Goal: Information Seeking & Learning: Learn about a topic

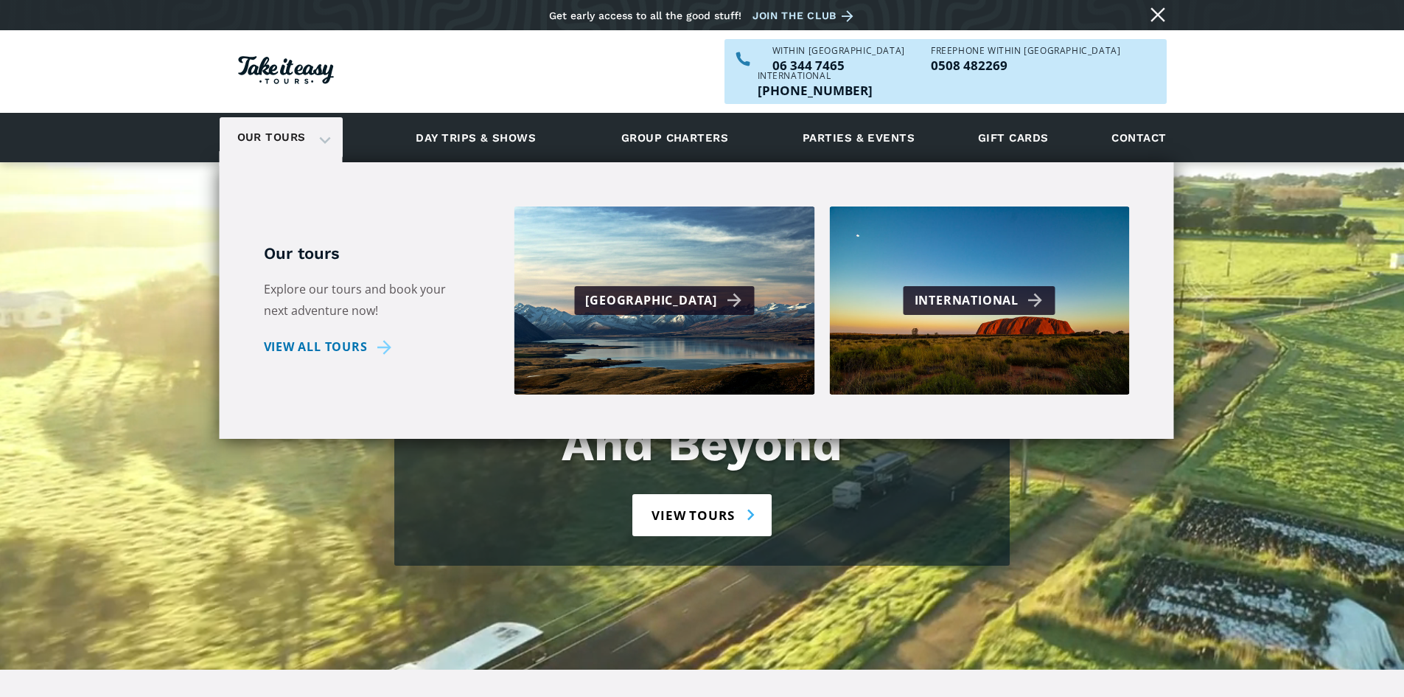
click at [953, 290] on div "International" at bounding box center [979, 300] width 301 height 188
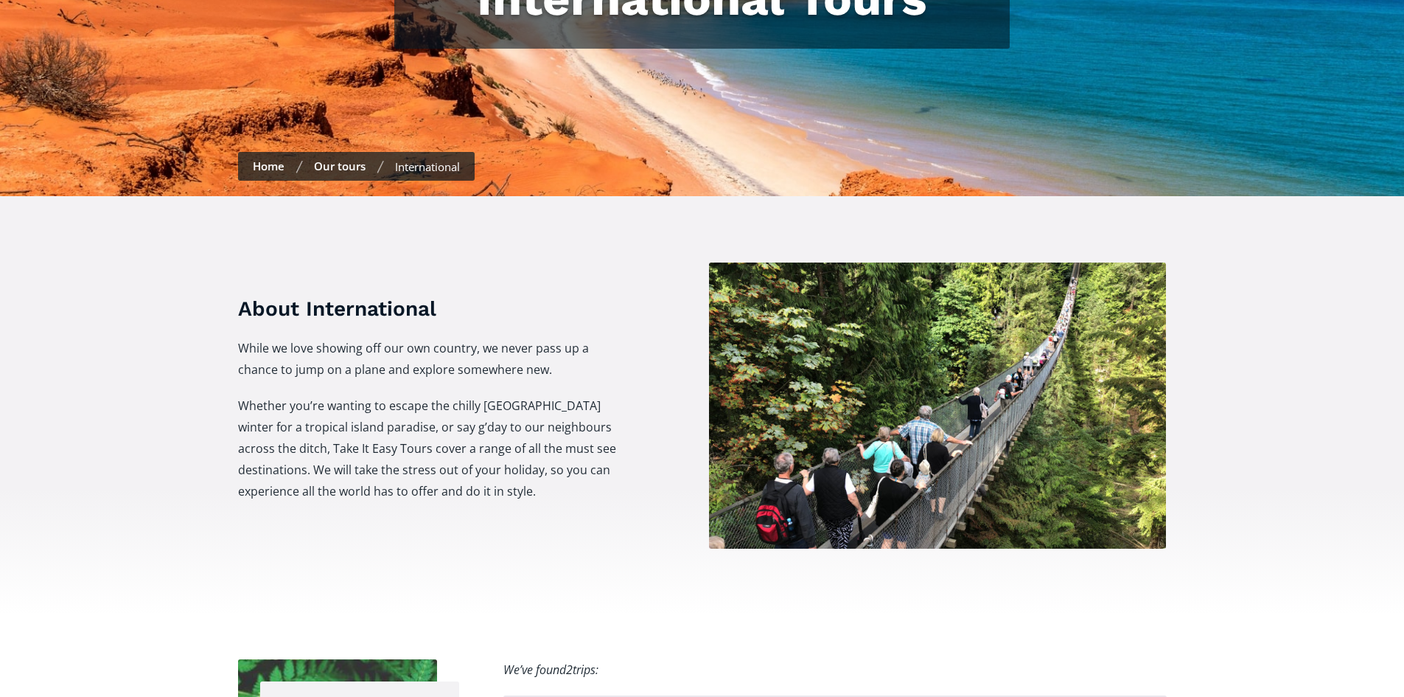
checkbox input "true"
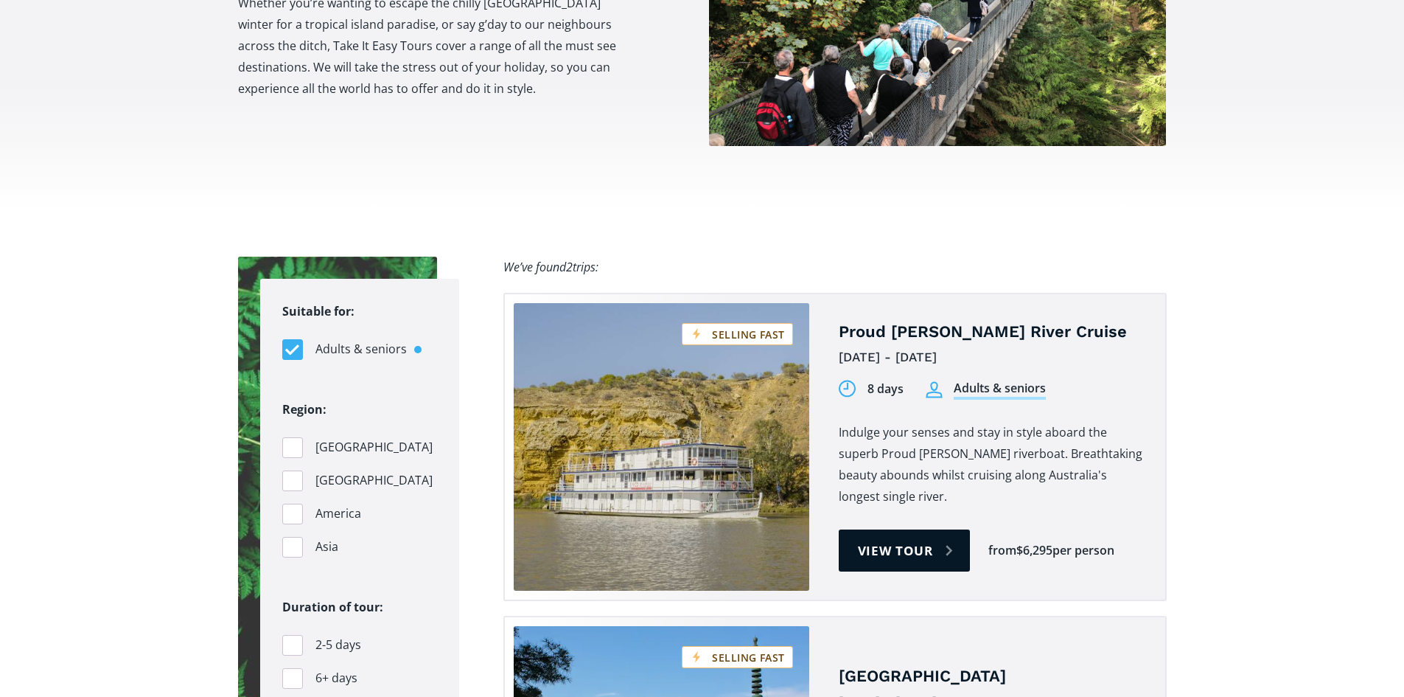
scroll to position [1106, 0]
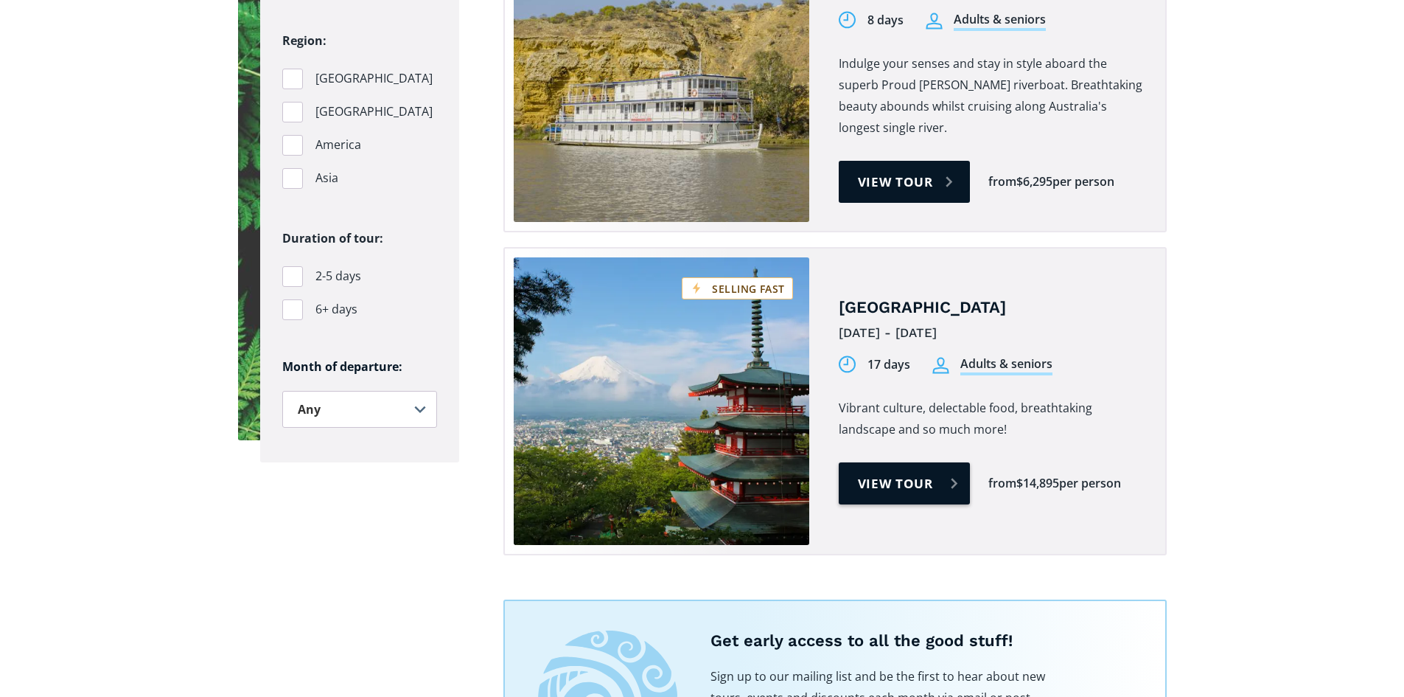
click at [875, 462] on link "View tour" at bounding box center [905, 483] width 132 height 42
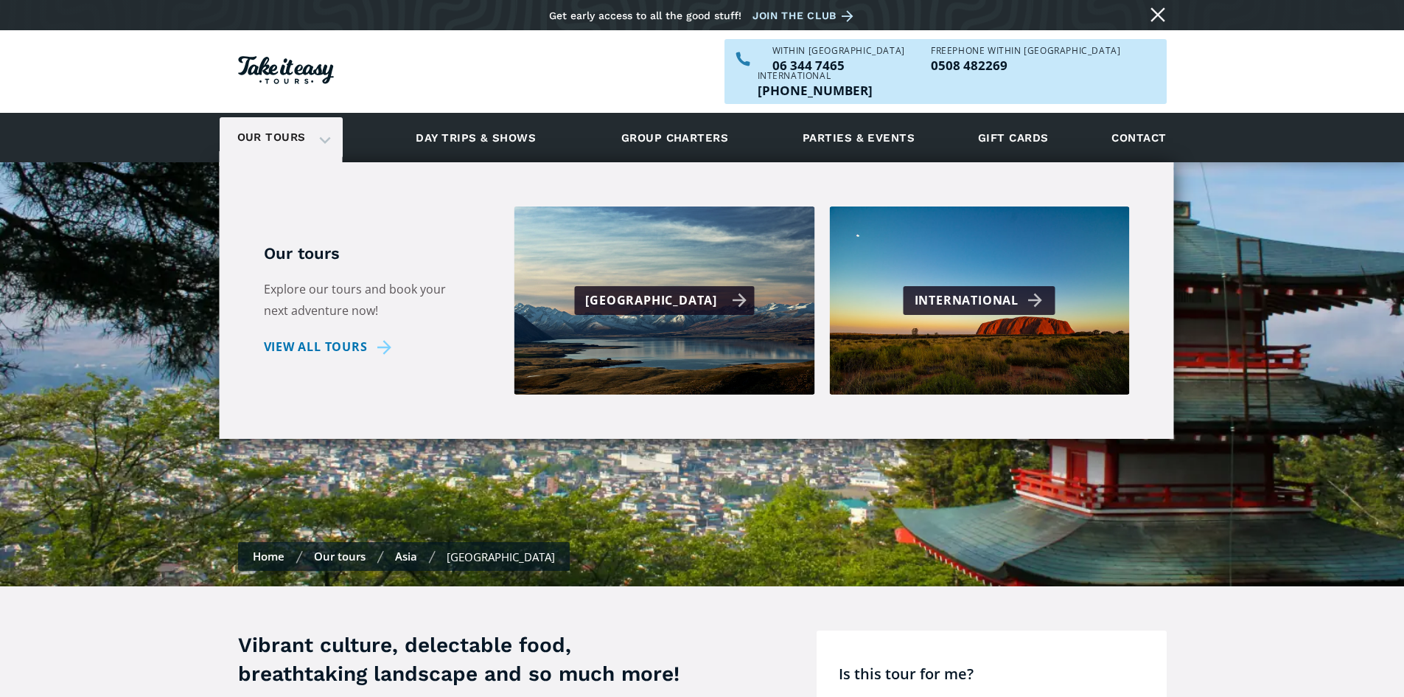
click at [660, 245] on div "[GEOGRAPHIC_DATA]" at bounding box center [665, 300] width 301 height 188
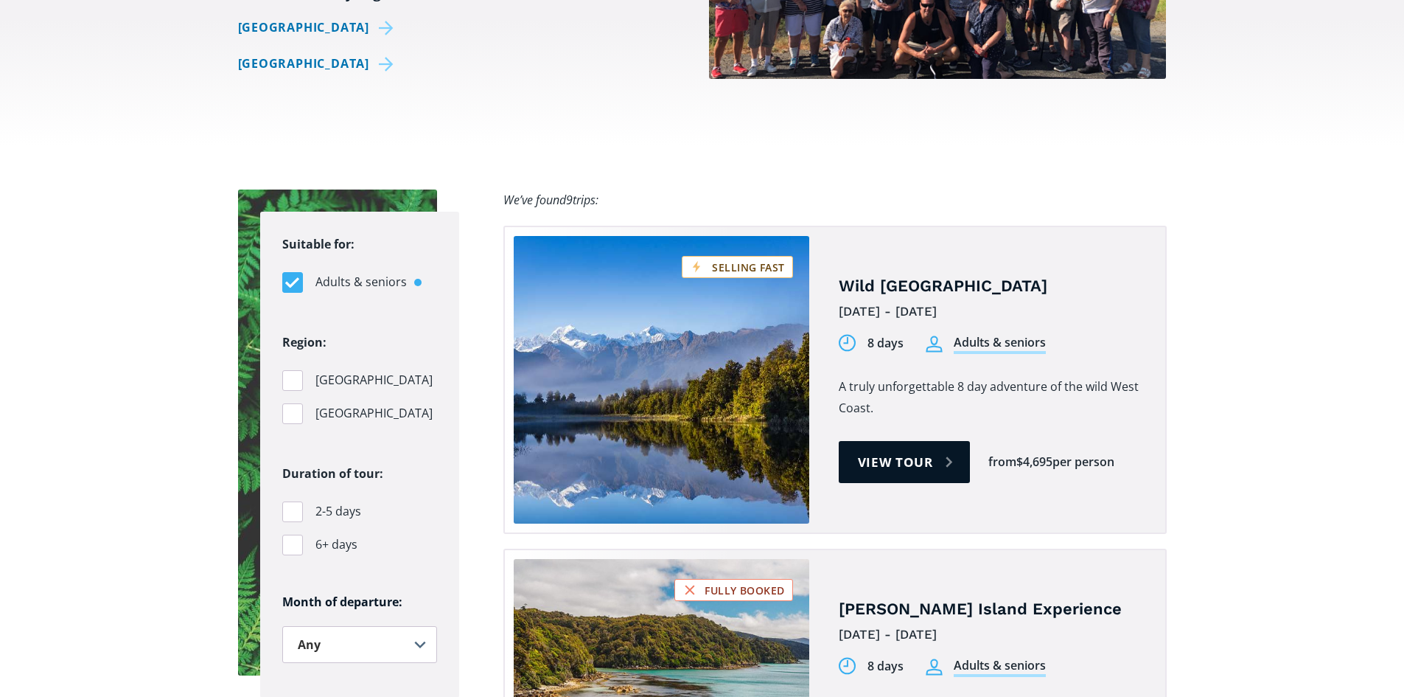
scroll to position [958, 0]
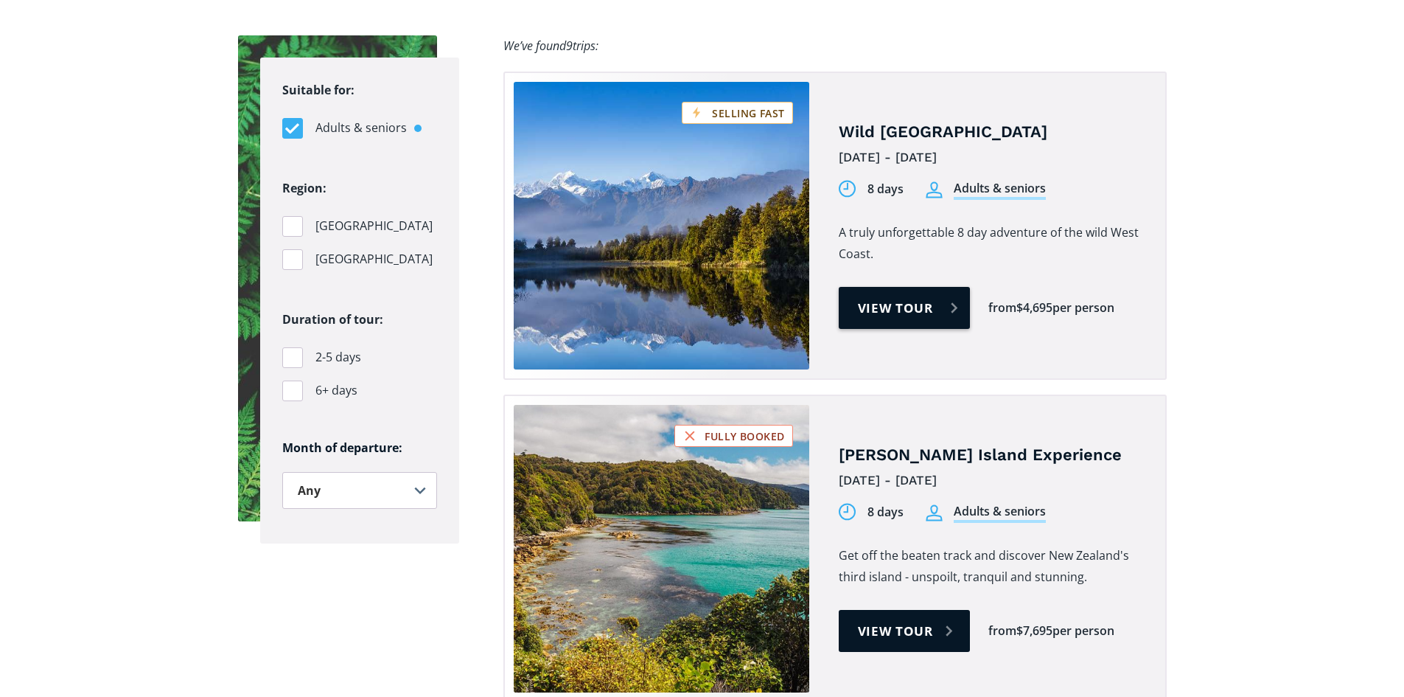
click at [934, 287] on link "View tour" at bounding box center [905, 308] width 132 height 42
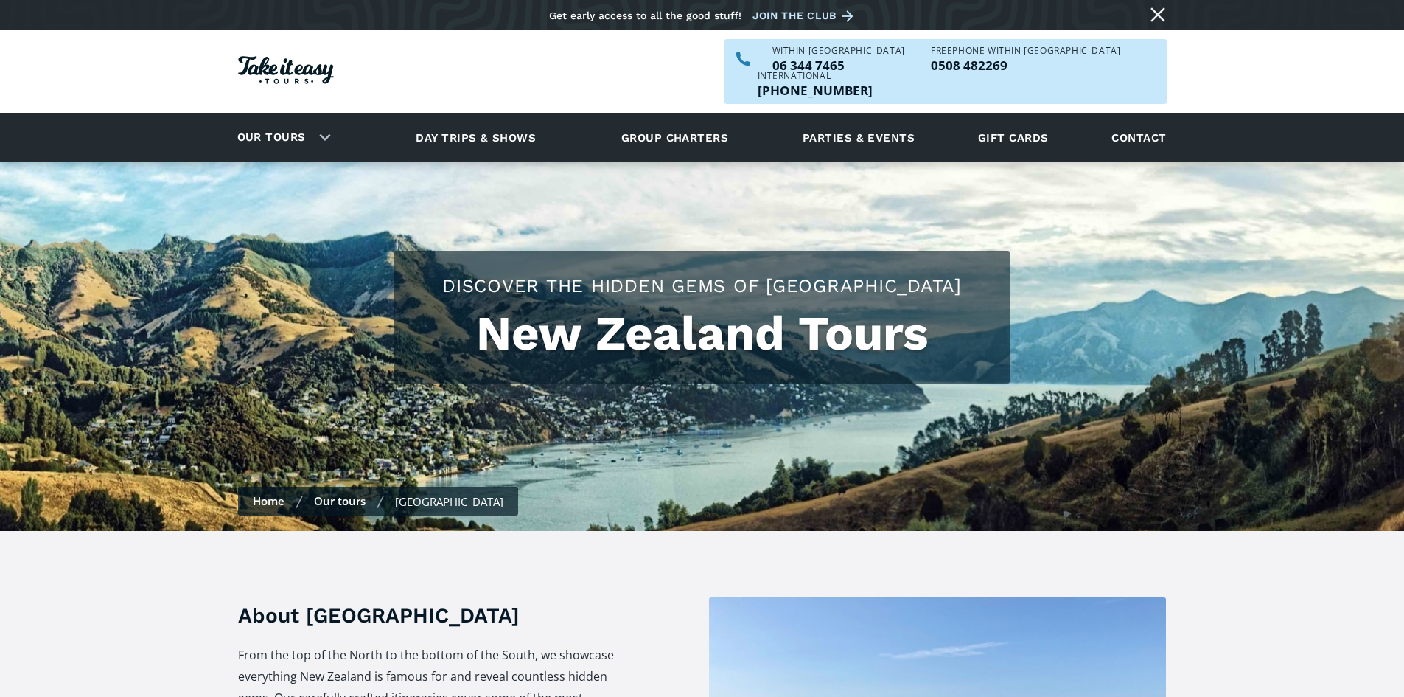
scroll to position [958, 0]
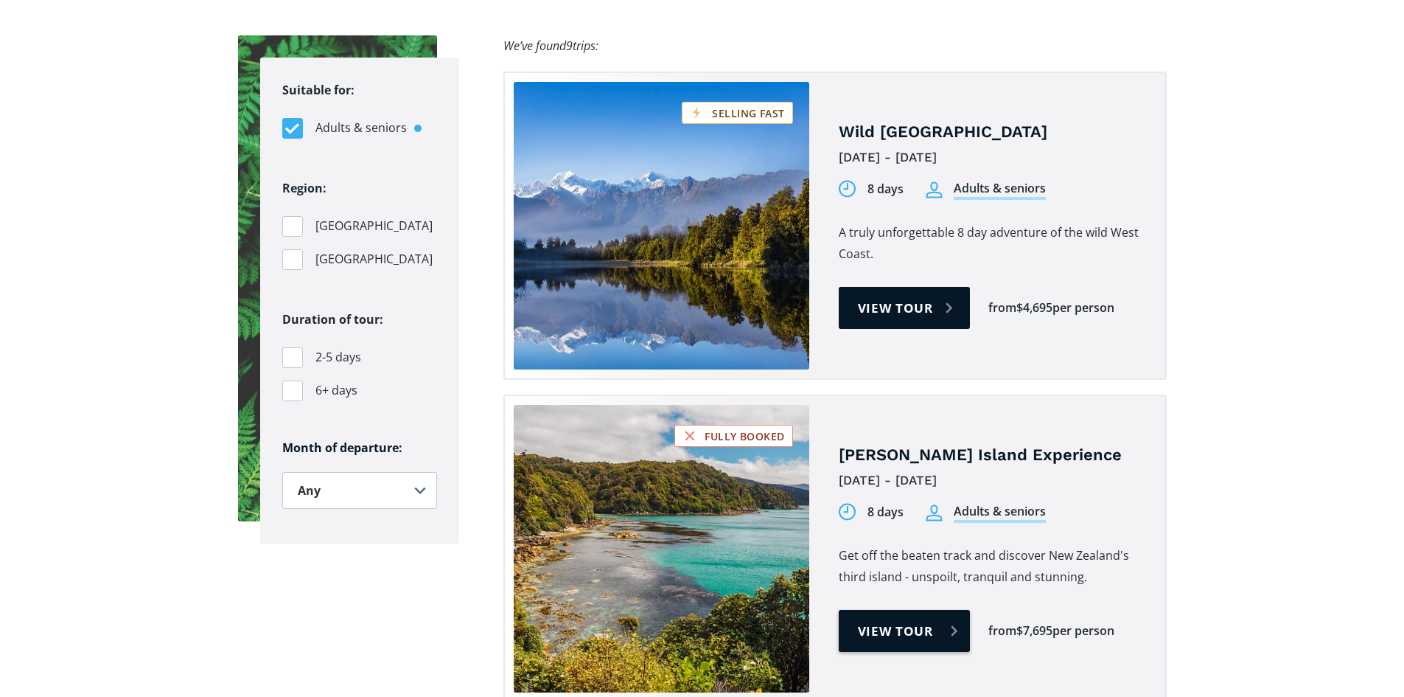
click at [901, 610] on link "View tour" at bounding box center [905, 631] width 132 height 42
